Goal: Find specific page/section: Find specific page/section

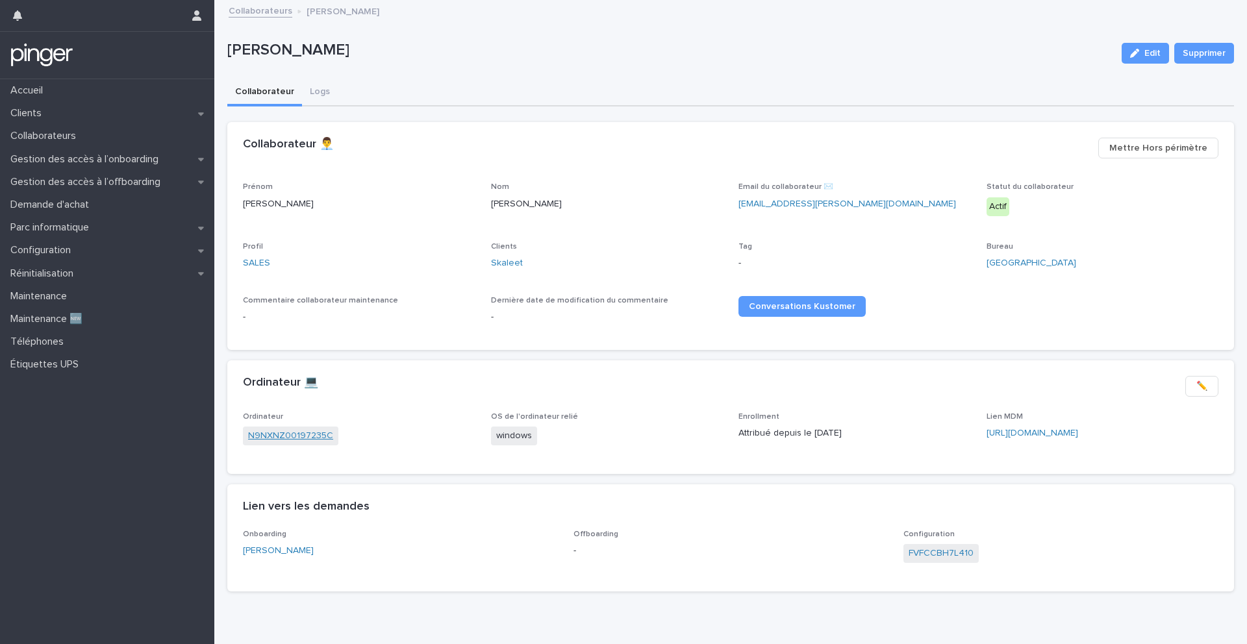
click at [280, 436] on link "N9NXNZ00197235C" at bounding box center [290, 436] width 85 height 14
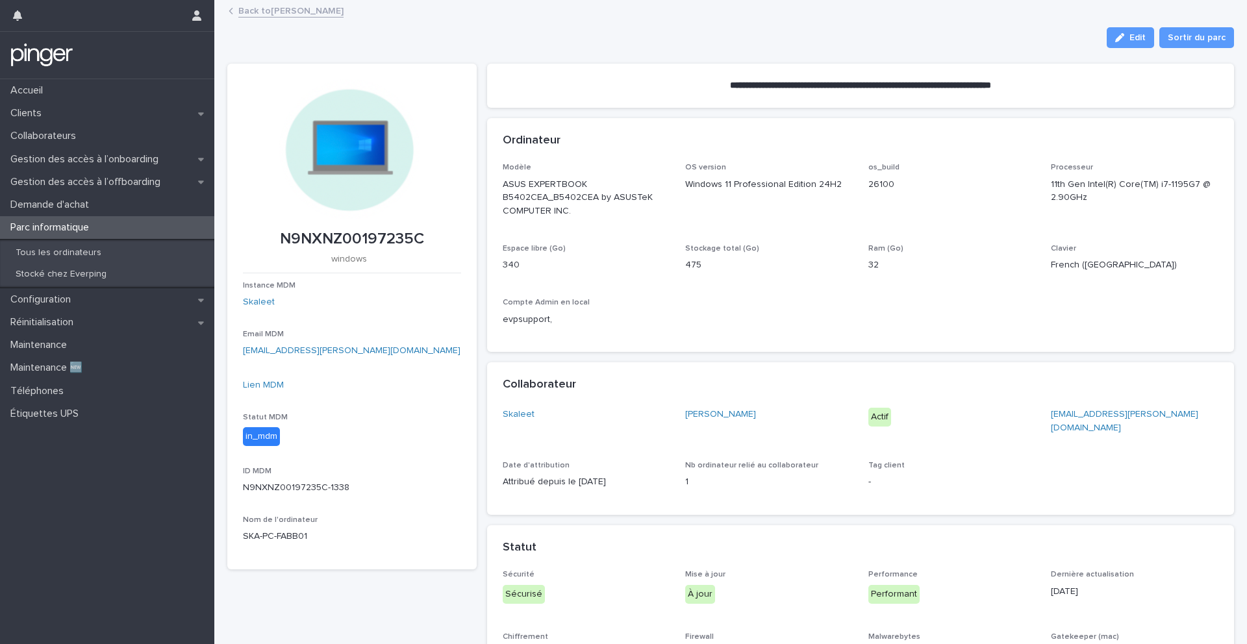
click at [269, 390] on div "Lien MDM" at bounding box center [352, 386] width 218 height 14
click at [266, 388] on link "Lien MDM" at bounding box center [263, 384] width 41 height 9
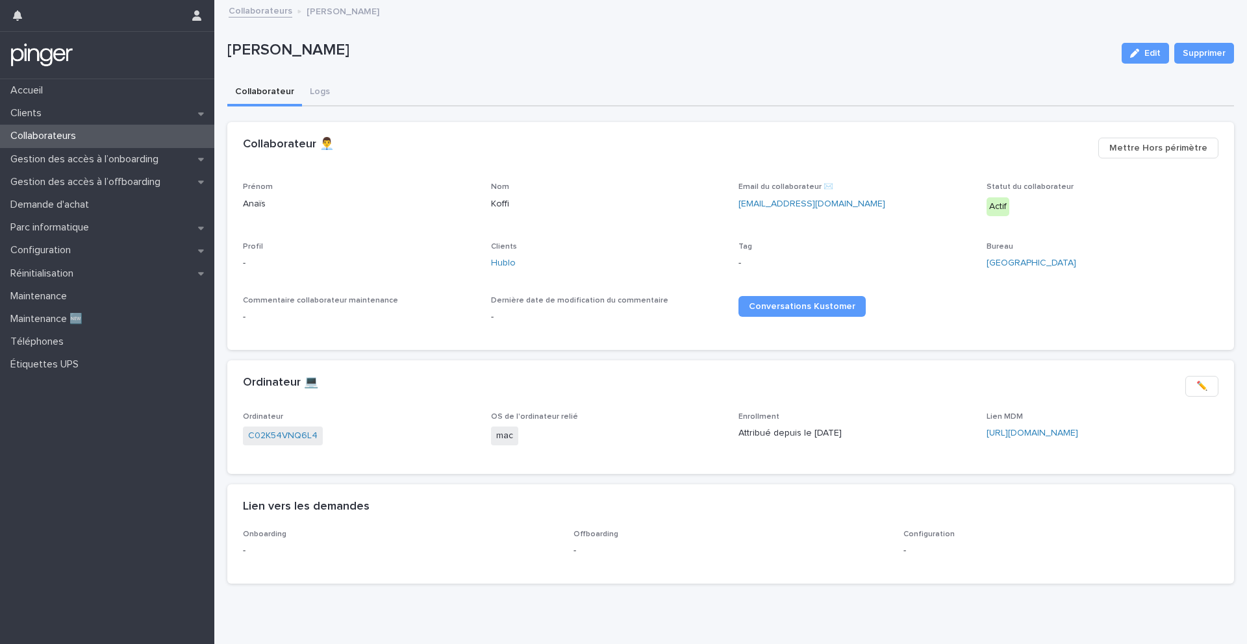
click at [514, 260] on div "Hublo" at bounding box center [607, 263] width 232 height 14
click at [505, 260] on link "Hublo" at bounding box center [503, 263] width 25 height 14
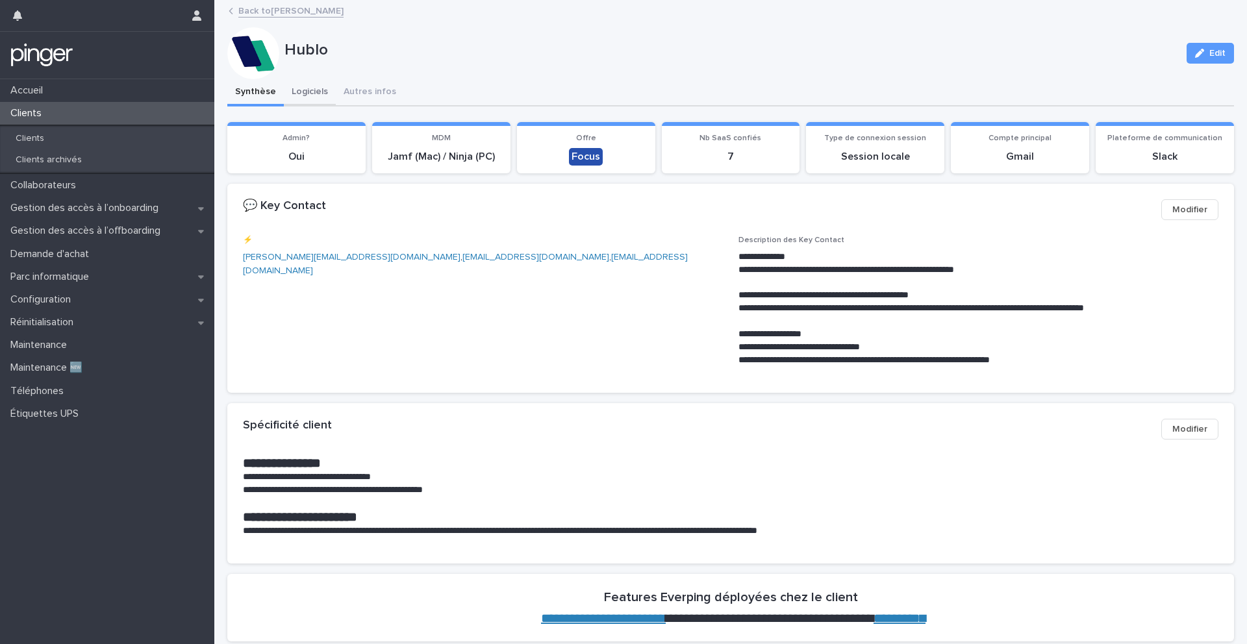
click at [306, 90] on button "Logiciels" at bounding box center [310, 92] width 52 height 27
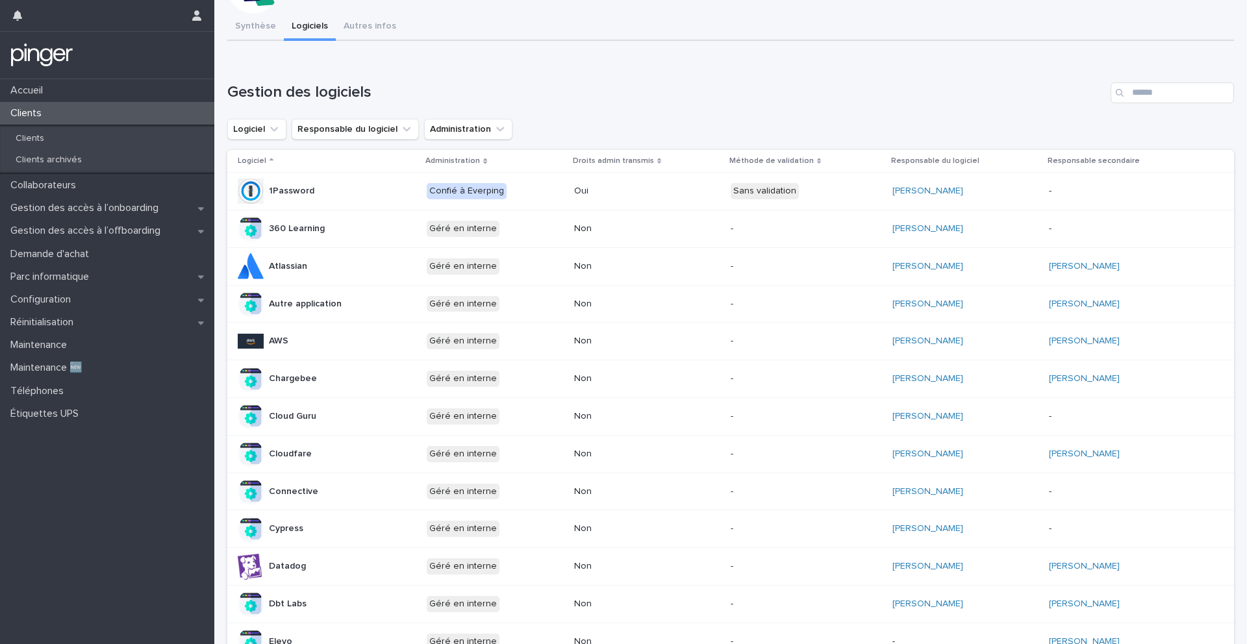
scroll to position [79, 0]
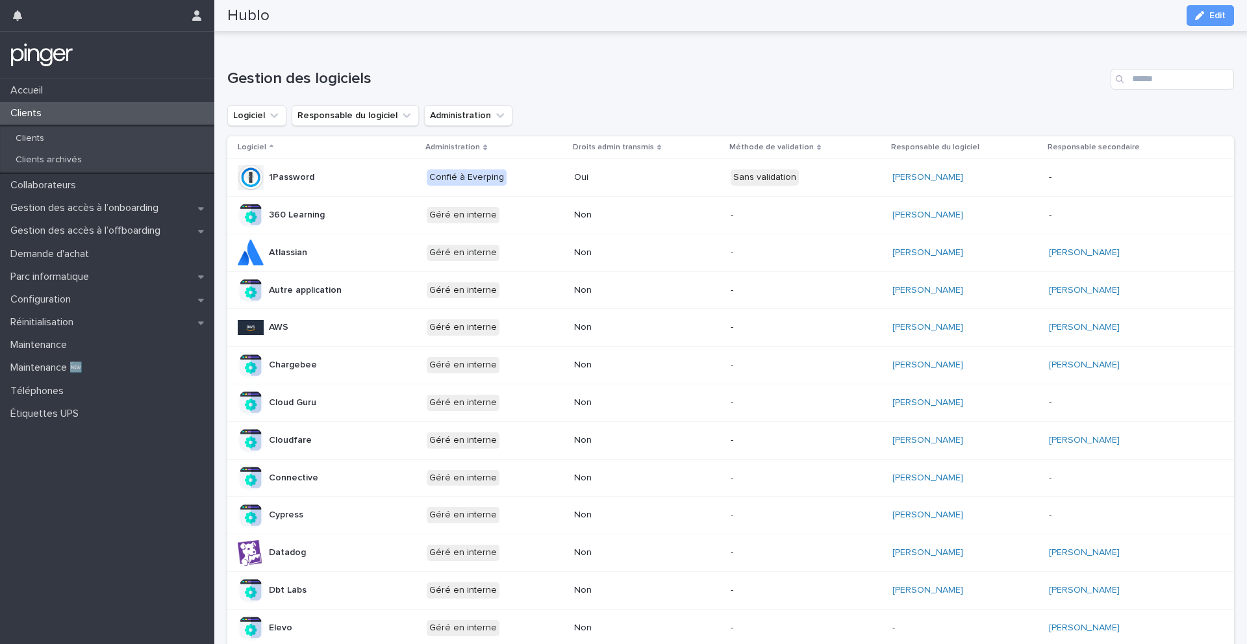
copy tr "Thomas Schersach"
drag, startPoint x: 865, startPoint y: 182, endPoint x: 783, endPoint y: 79, distance: 132.2
click at [783, 79] on div "Gestion des logiciels Logiciel Responsable du logiciel Administration Logiciel …" at bounding box center [730, 507] width 1006 height 876
click at [783, 79] on h1 "Gestion des logiciels" at bounding box center [666, 78] width 878 height 19
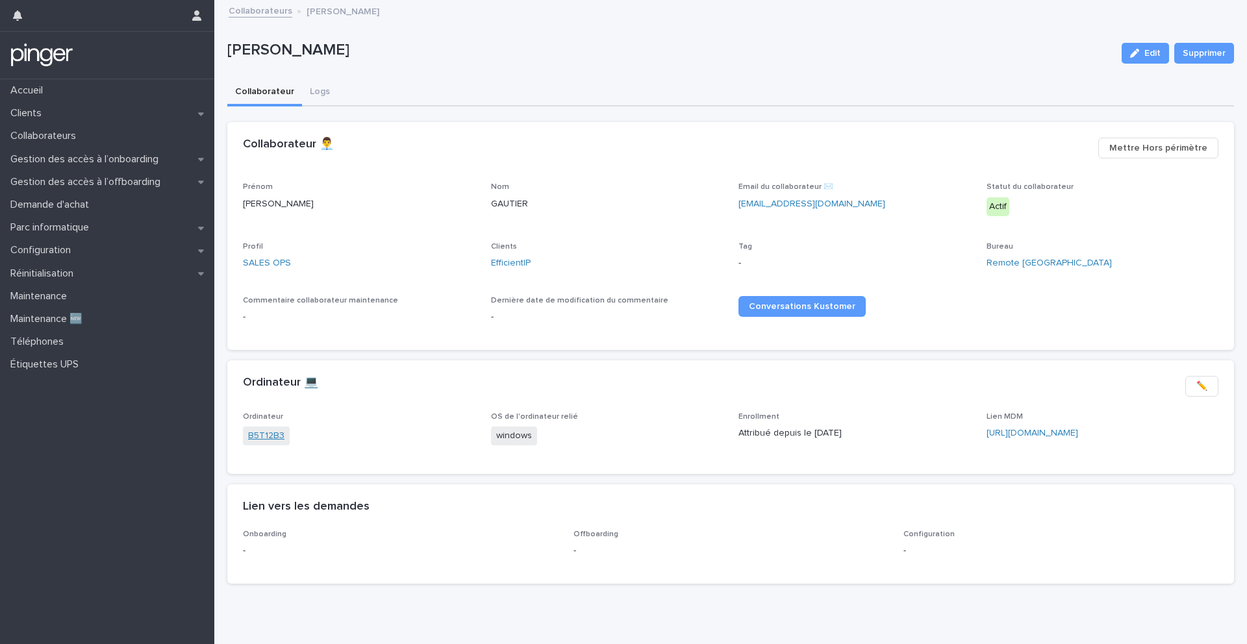
click at [263, 434] on link "B5T12B3" at bounding box center [266, 436] width 36 height 14
click at [273, 438] on link "5CG1120V3K" at bounding box center [274, 436] width 52 height 14
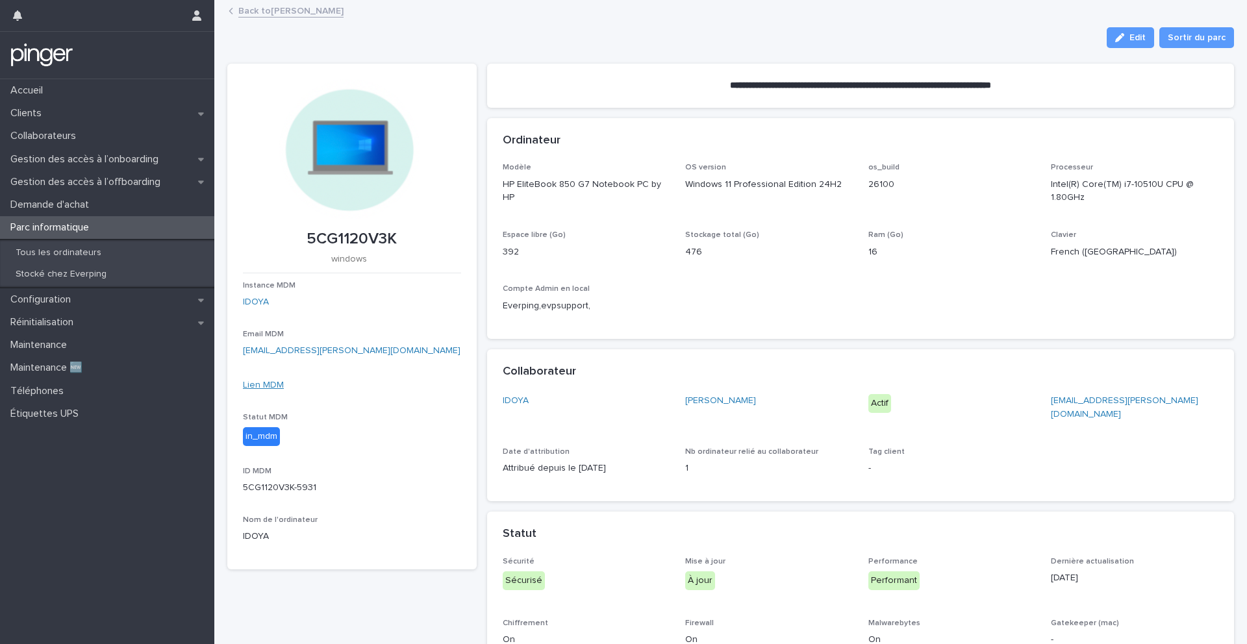
click at [264, 385] on link "Lien MDM" at bounding box center [263, 384] width 41 height 9
click at [269, 385] on link "Lien MDM" at bounding box center [263, 384] width 41 height 9
